Goal: Information Seeking & Learning: Learn about a topic

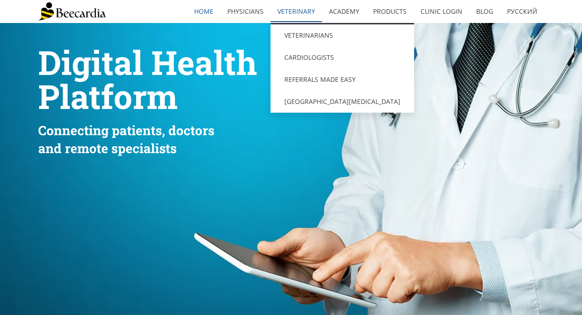
click at [303, 17] on link "Veterinary" at bounding box center [295, 11] width 51 height 21
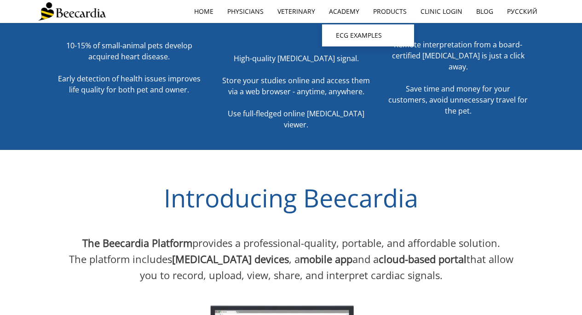
scroll to position [400, 0]
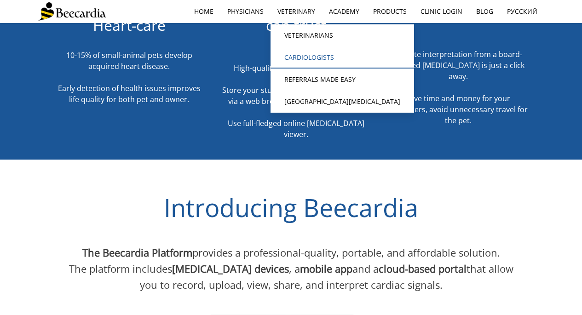
click at [317, 53] on link "Cardiologists" at bounding box center [341, 57] width 143 height 22
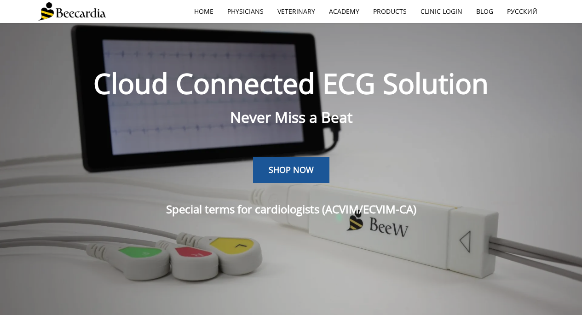
scroll to position [23, 0]
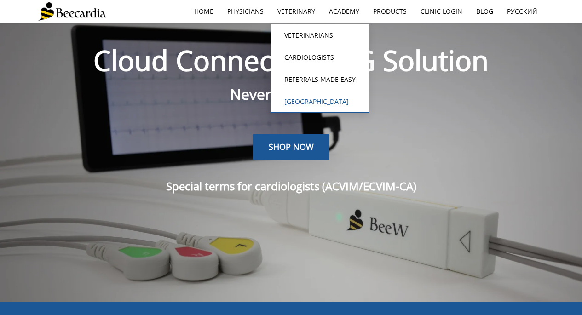
click at [362, 100] on link "[GEOGRAPHIC_DATA][MEDICAL_DATA]" at bounding box center [319, 102] width 99 height 22
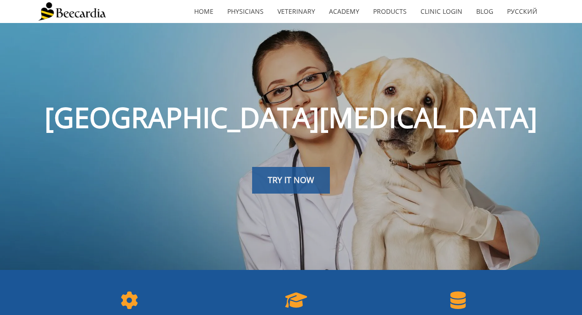
click at [291, 175] on span "TRY IT NOW" at bounding box center [291, 179] width 46 height 11
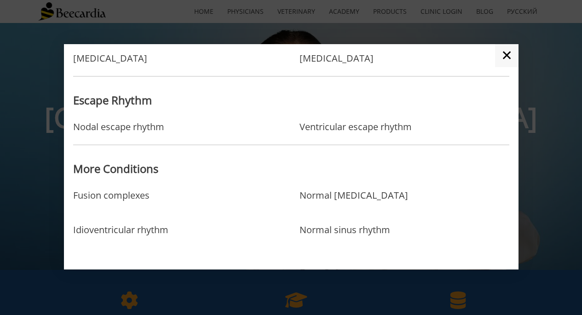
scroll to position [793, 0]
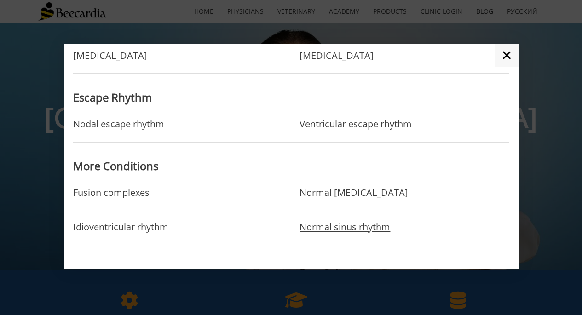
click at [304, 224] on link "Normal sinus rhythm" at bounding box center [344, 237] width 91 height 30
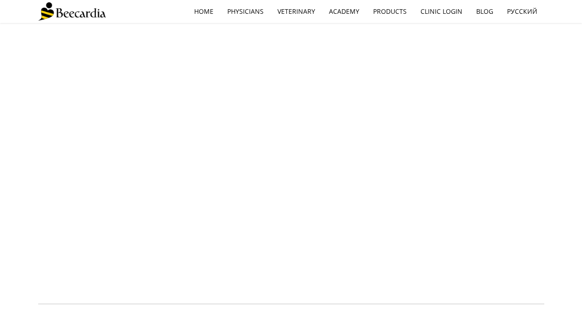
scroll to position [686, 0]
